Goal: Check status: Check status

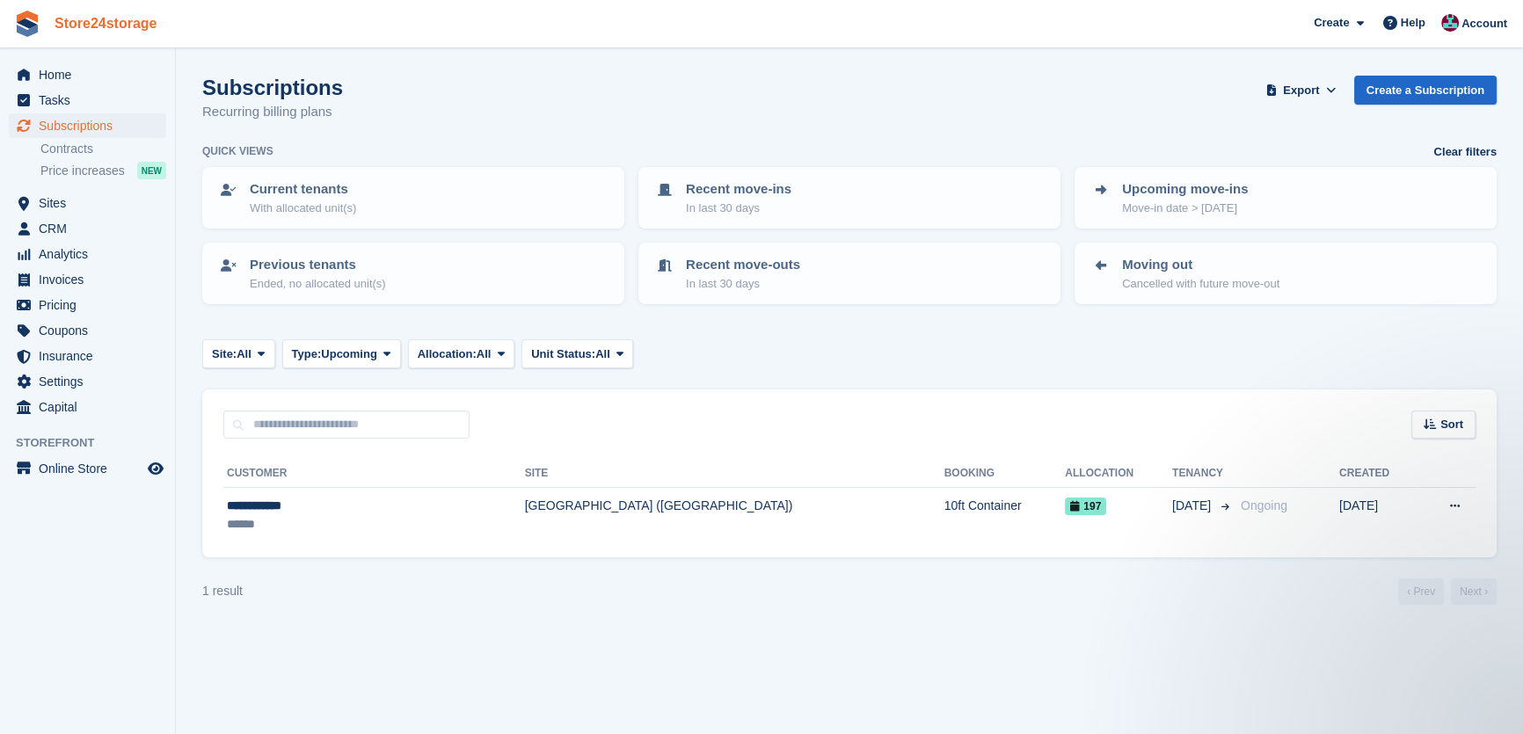
click at [102, 35] on link "Store24storage" at bounding box center [105, 23] width 117 height 29
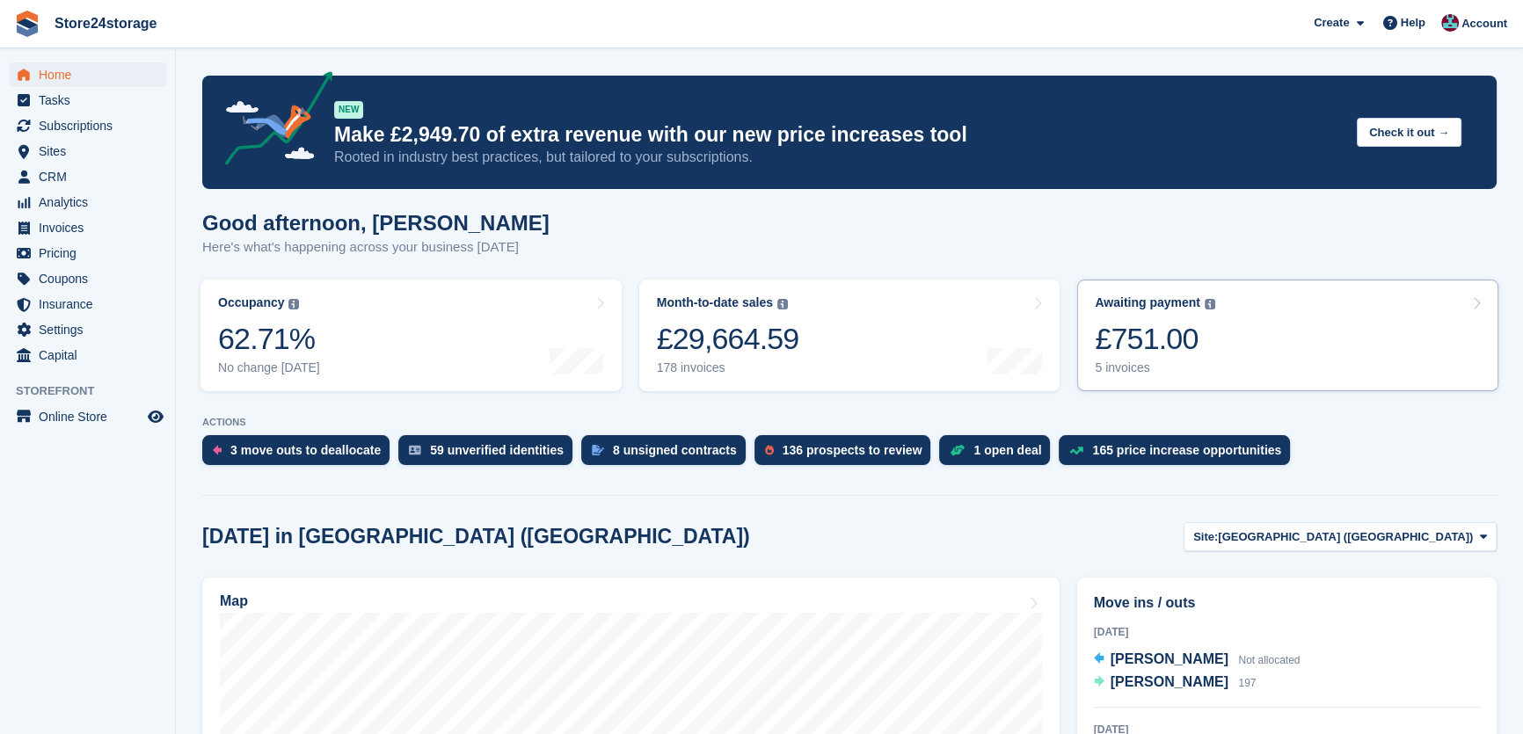
click at [1165, 331] on div "£751.00" at bounding box center [1155, 339] width 120 height 36
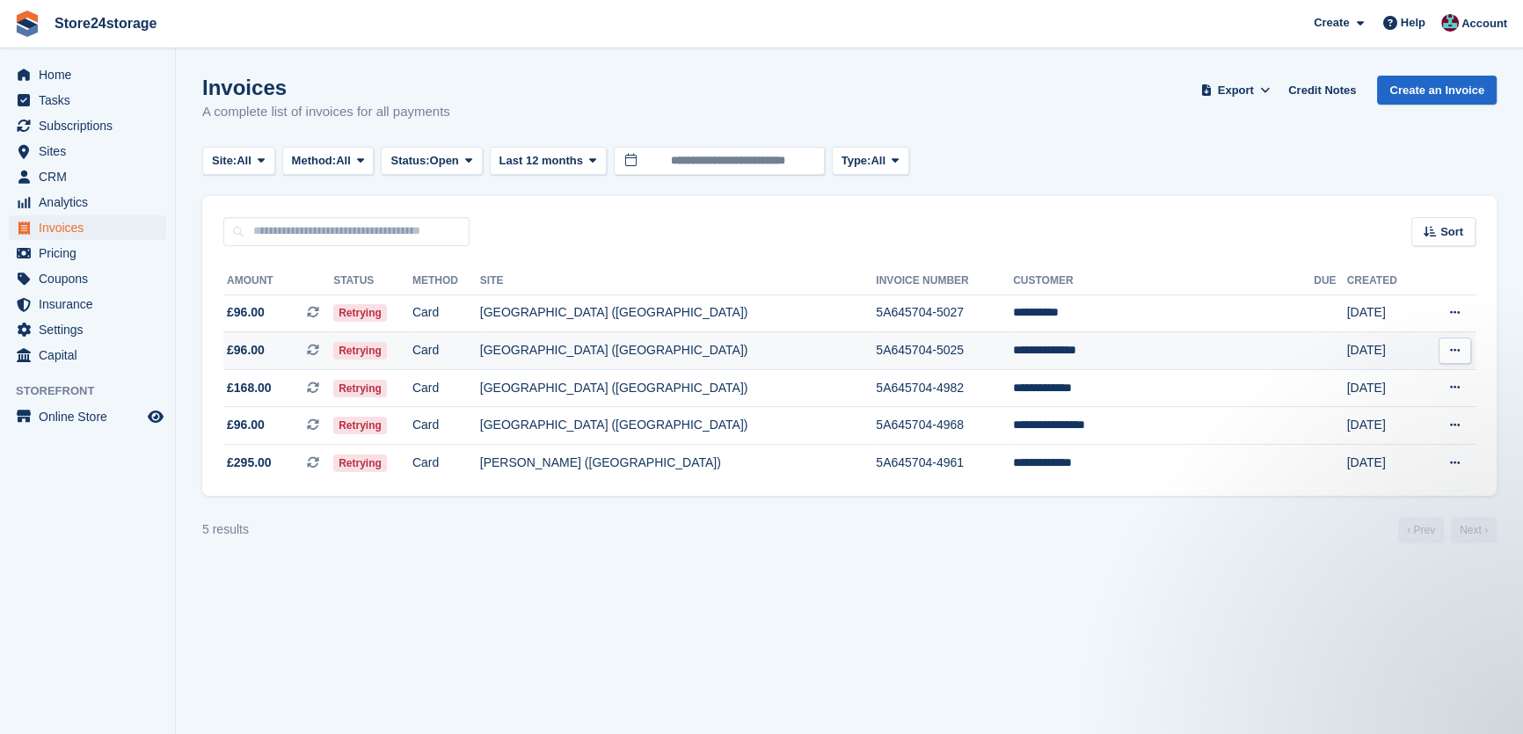
click at [1450, 347] on icon at bounding box center [1455, 350] width 10 height 11
click at [1389, 405] on p "View on Stripe" at bounding box center [1386, 411] width 153 height 28
